Goal: Task Accomplishment & Management: Use online tool/utility

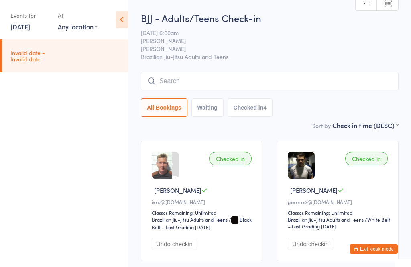
scroll to position [71, 0]
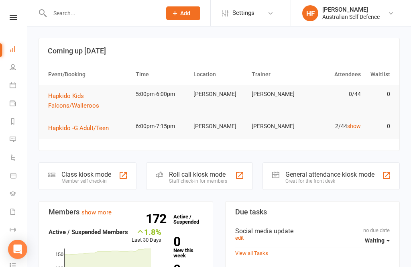
click at [96, 180] on div "Member self check-in" at bounding box center [86, 181] width 50 height 6
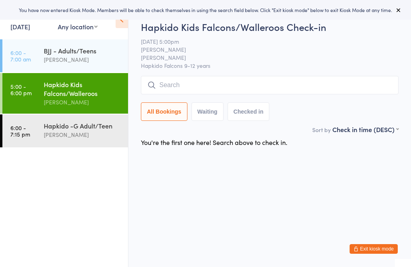
click at [65, 88] on div "Hapkido Kids Falcons/Walleroos" at bounding box center [83, 89] width 78 height 18
click at [224, 86] on input "search" at bounding box center [270, 85] width 258 height 18
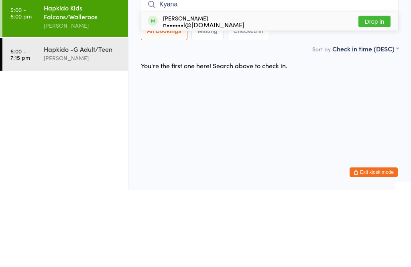
type input "Kyana"
click at [376, 92] on button "Drop in" at bounding box center [375, 98] width 32 height 12
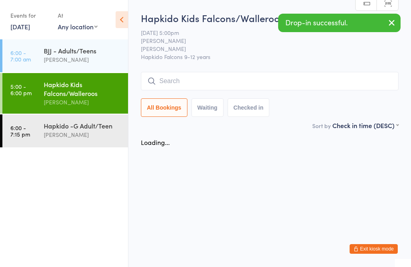
click at [200, 79] on input "search" at bounding box center [270, 81] width 258 height 18
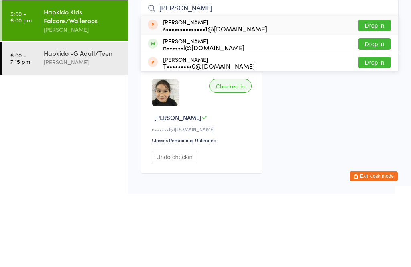
type input "[PERSON_NAME]"
click at [384, 111] on button "Drop in" at bounding box center [375, 117] width 32 height 12
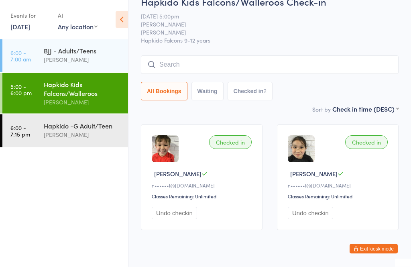
scroll to position [16, 0]
click at [53, 121] on div "Hapkido -G Adult/Teen [PERSON_NAME]" at bounding box center [86, 131] width 84 height 32
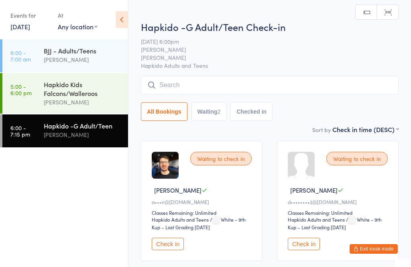
click at [229, 78] on input "search" at bounding box center [270, 85] width 258 height 18
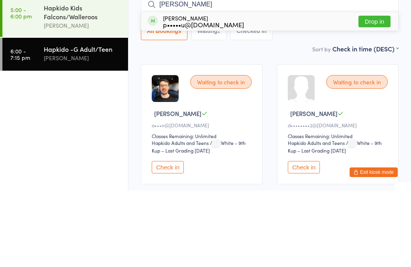
type input "[PERSON_NAME]"
click at [377, 92] on button "Drop in" at bounding box center [375, 98] width 32 height 12
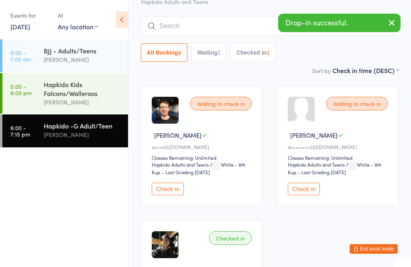
click at [47, 88] on div "Hapkido Kids Falcons/Walleroos" at bounding box center [83, 89] width 78 height 18
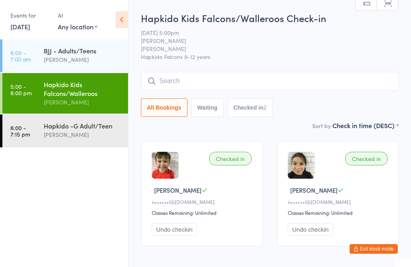
click at [254, 96] on div "All Bookings Waiting Checked in 2" at bounding box center [270, 94] width 258 height 45
click at [320, 82] on input "search" at bounding box center [270, 81] width 258 height 18
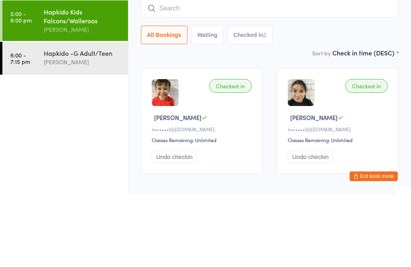
type input "E"
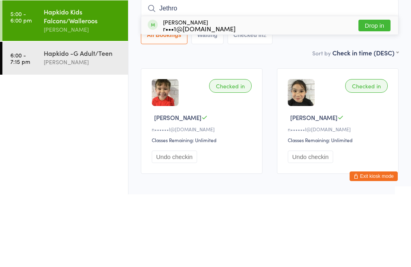
type input "Jethro"
click at [373, 92] on button "Drop in" at bounding box center [375, 98] width 32 height 12
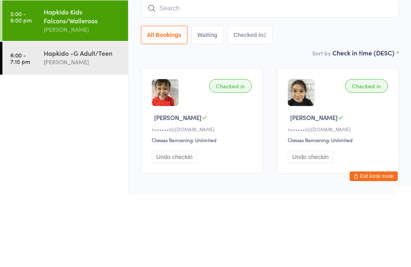
scroll to position [40, 0]
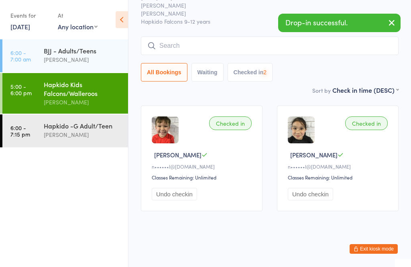
click at [296, 43] on input "search" at bounding box center [270, 46] width 258 height 18
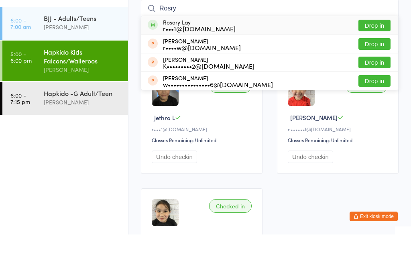
type input "Rosry"
click at [372, 52] on button "Drop in" at bounding box center [375, 58] width 32 height 12
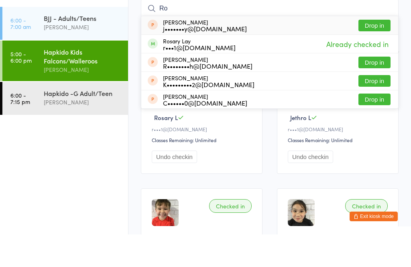
type input "R"
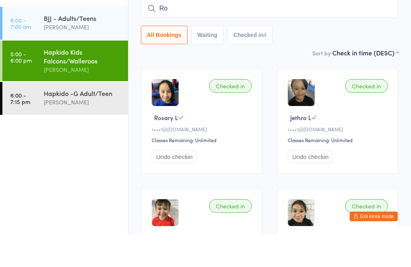
type input "R"
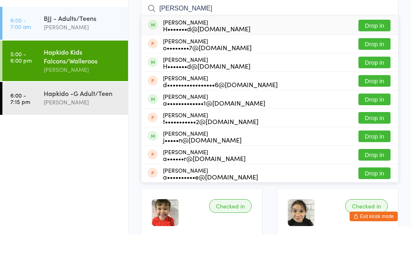
type input "[PERSON_NAME]"
click at [383, 52] on button "Drop in" at bounding box center [375, 58] width 32 height 12
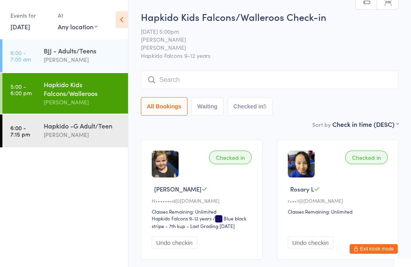
scroll to position [0, 0]
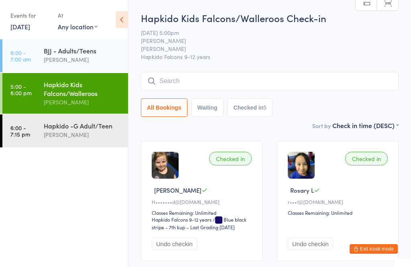
click at [292, 81] on input "search" at bounding box center [270, 81] width 258 height 18
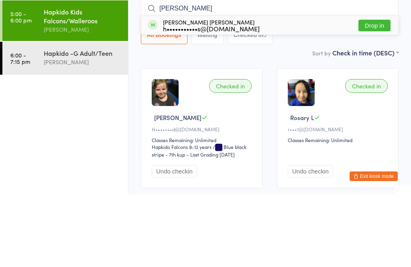
type input "[PERSON_NAME]"
click at [387, 92] on button "Drop in" at bounding box center [375, 98] width 32 height 12
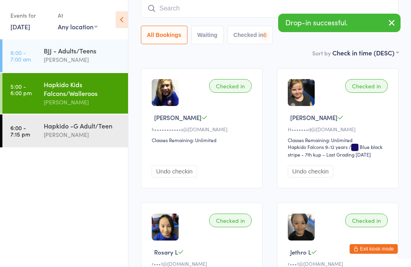
click at [254, 10] on input "search" at bounding box center [270, 8] width 258 height 18
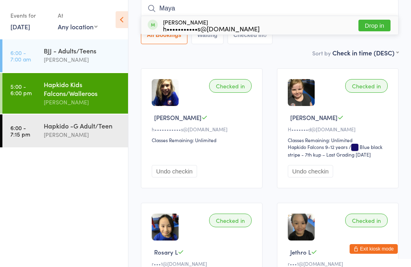
type input "Maya"
click at [388, 26] on button "Drop in" at bounding box center [375, 26] width 32 height 12
